Goal: Use online tool/utility: Utilize a website feature to perform a specific function

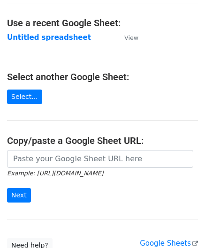
scroll to position [47, 0]
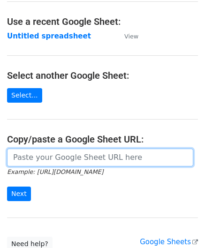
click at [47, 161] on input "url" at bounding box center [100, 158] width 186 height 18
paste input "https://docs.google.com/spreadsheets/d/121NhySRE3oW4RFa1qXzNS0SQpqF4YpEBcBpzuKG…"
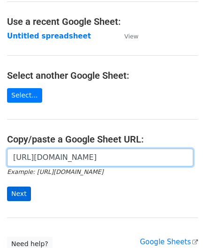
type input "https://docs.google.com/spreadsheets/d/121NhySRE3oW4RFa1qXzNS0SQpqF4YpEBcBpzuKG…"
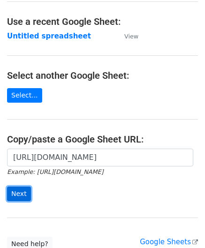
click at [23, 190] on input "Next" at bounding box center [19, 194] width 24 height 15
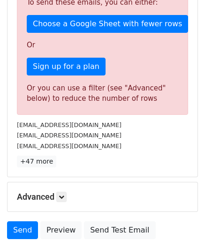
scroll to position [317, 0]
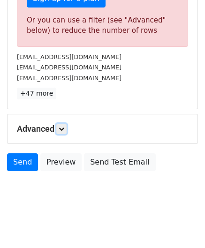
drag, startPoint x: 63, startPoint y: 125, endPoint x: 70, endPoint y: 131, distance: 9.0
click at [63, 126] on icon at bounding box center [62, 129] width 6 height 6
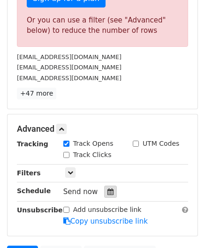
click at [107, 190] on icon at bounding box center [110, 192] width 6 height 7
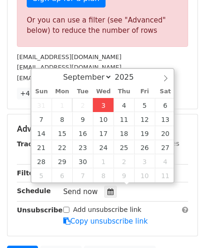
type input "[DATE] 12:00"
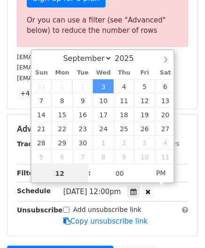
paste input "6"
type input "6"
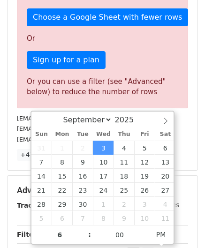
type input "[DATE] 18:00"
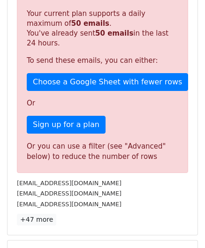
scroll to position [430, 0]
